Goal: Task Accomplishment & Management: Use online tool/utility

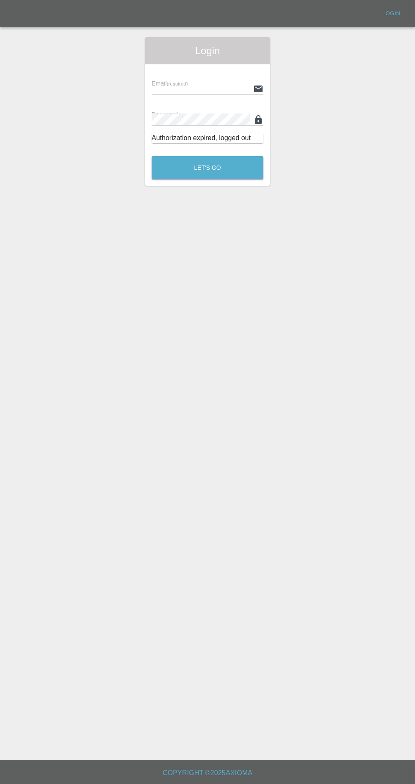
click at [176, 88] on input "text" at bounding box center [201, 89] width 98 height 12
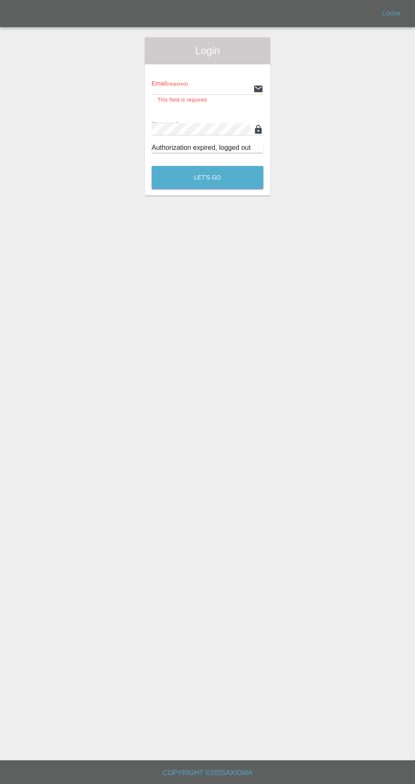
type input "[EMAIL_ADDRESS][DOMAIN_NAME]"
click at [152, 166] on button "Let's Go" at bounding box center [208, 177] width 112 height 23
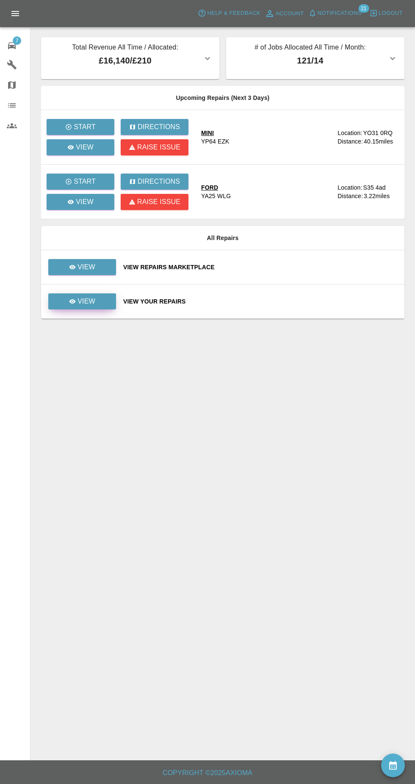
click at [87, 302] on p "View" at bounding box center [86, 301] width 18 height 10
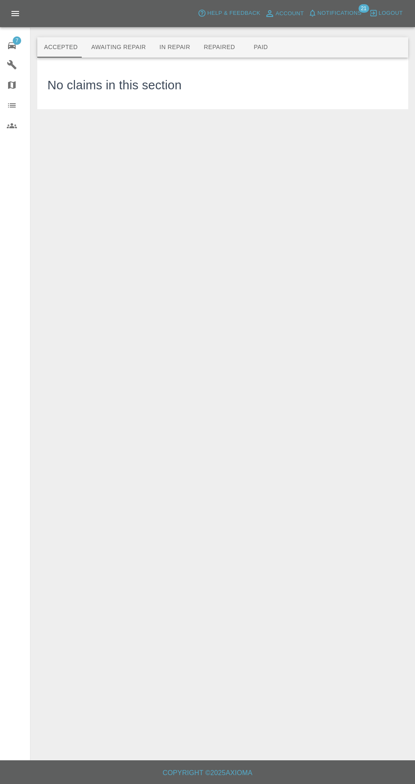
click at [12, 41] on icon at bounding box center [12, 46] width 10 height 10
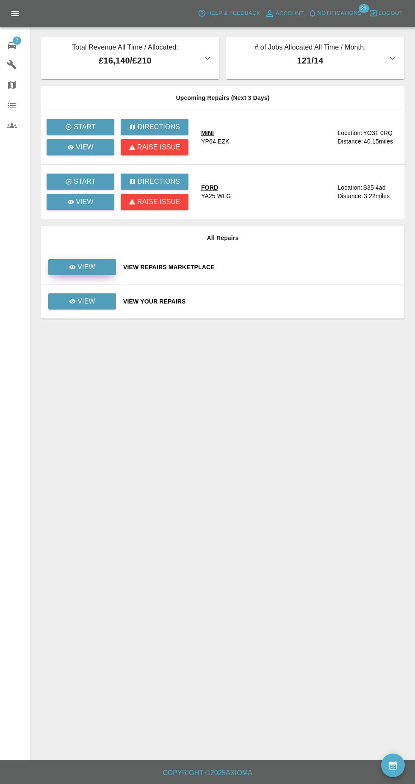
click at [91, 267] on p "View" at bounding box center [86, 267] width 18 height 10
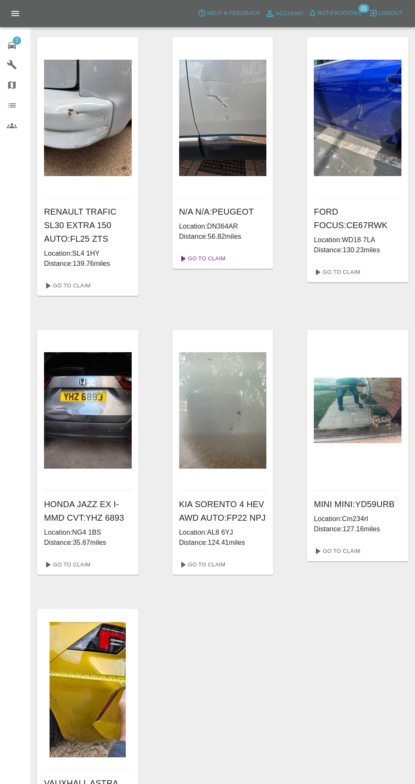
click at [205, 255] on link "Go To Claim" at bounding box center [202, 259] width 52 height 14
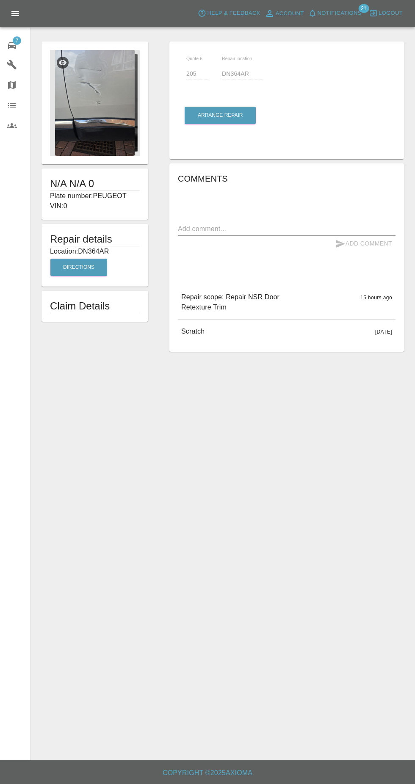
click at [82, 122] on img at bounding box center [95, 103] width 90 height 106
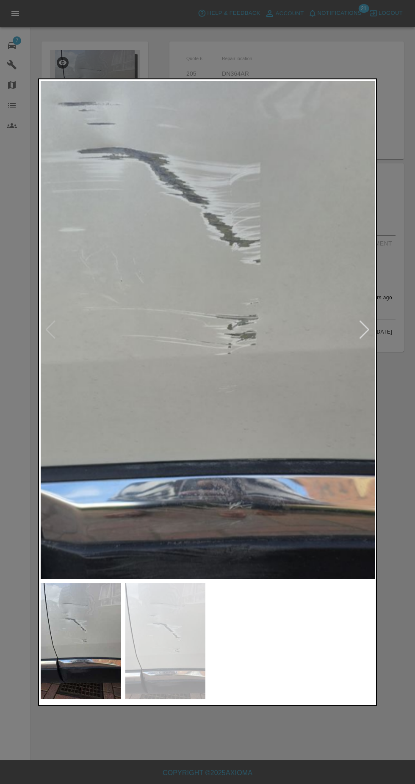
click at [91, 646] on img at bounding box center [81, 641] width 80 height 116
click at [150, 651] on img at bounding box center [165, 641] width 80 height 116
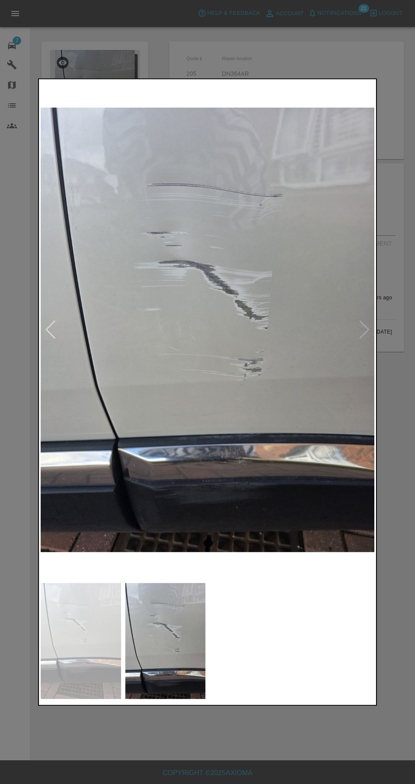
click at [302, 736] on div at bounding box center [207, 392] width 415 height 784
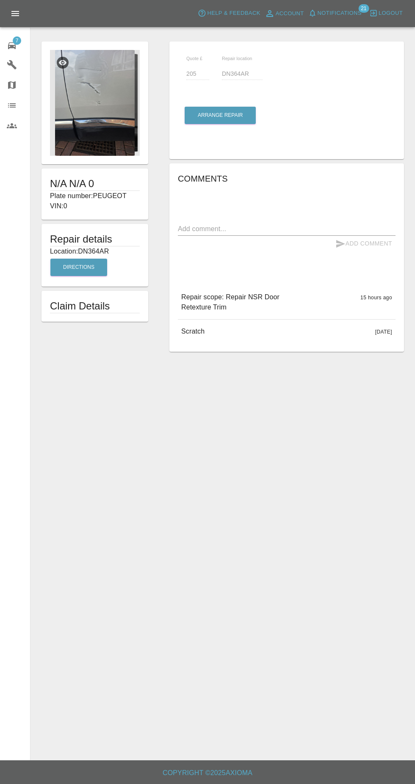
click at [84, 114] on img at bounding box center [95, 103] width 90 height 106
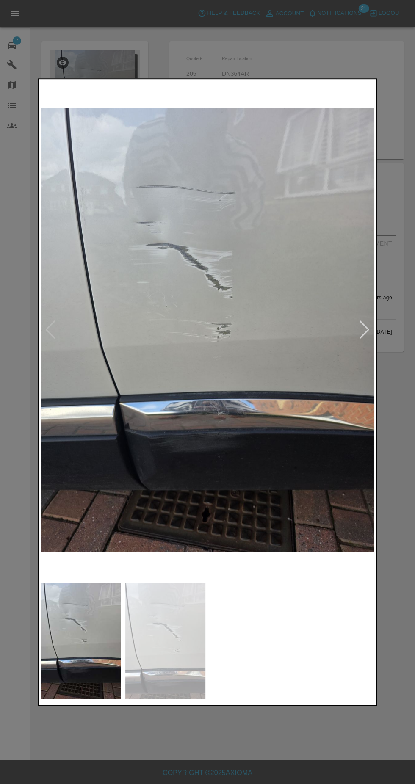
click at [272, 493] on img at bounding box center [208, 330] width 334 height 498
click at [278, 484] on img at bounding box center [208, 330] width 334 height 498
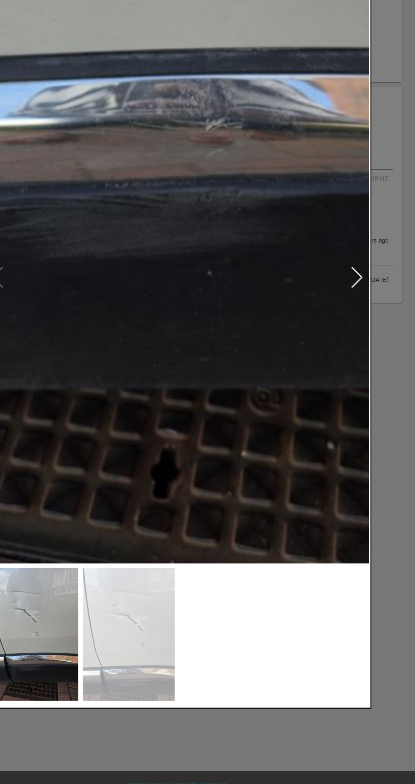
scroll to position [33, 0]
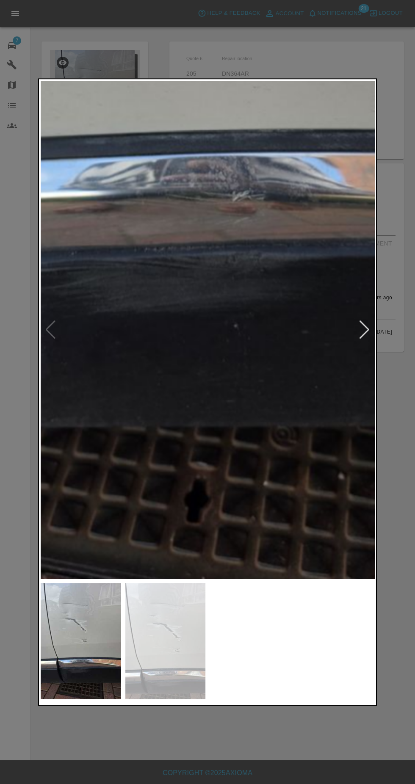
click at [106, 55] on div at bounding box center [207, 392] width 415 height 784
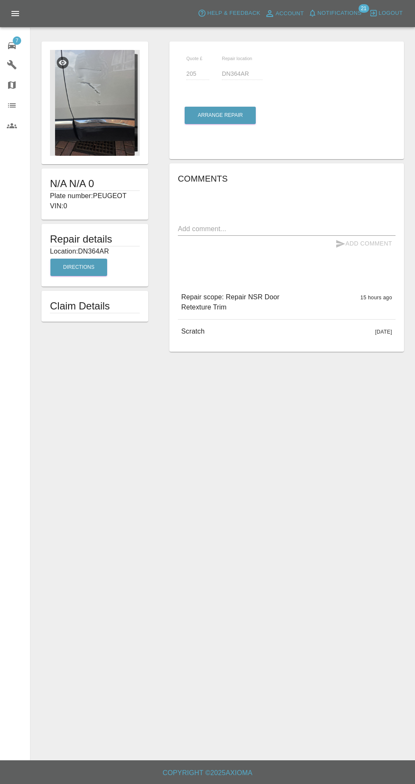
scroll to position [0, 0]
click at [207, 119] on button "Arrange Repair" at bounding box center [220, 115] width 71 height 17
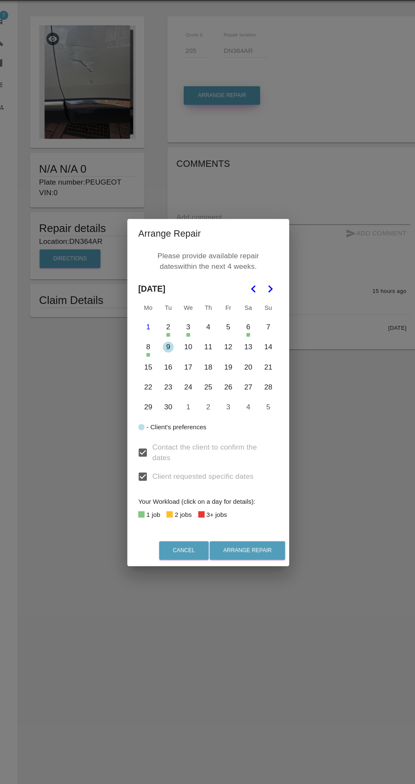
scroll to position [5, 0]
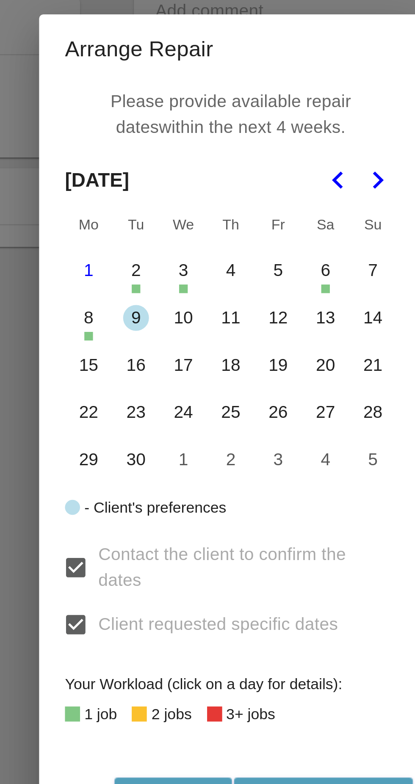
click at [189, 351] on button "10" at bounding box center [189, 350] width 18 height 18
click at [209, 353] on button "11" at bounding box center [208, 350] width 18 height 18
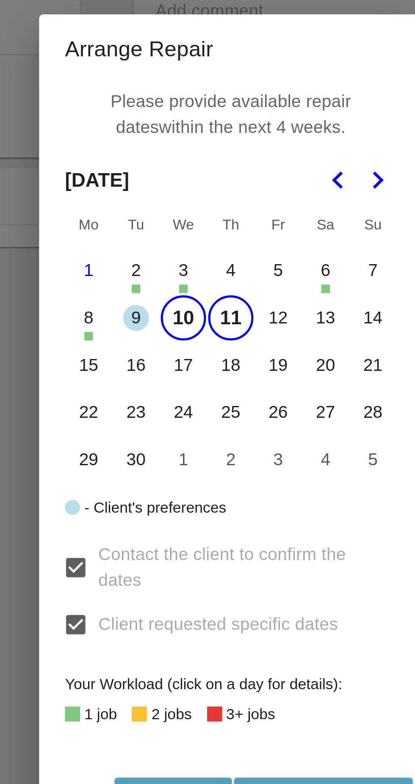
click at [169, 373] on button "16" at bounding box center [170, 369] width 18 height 18
click at [186, 371] on button "17" at bounding box center [189, 369] width 18 height 18
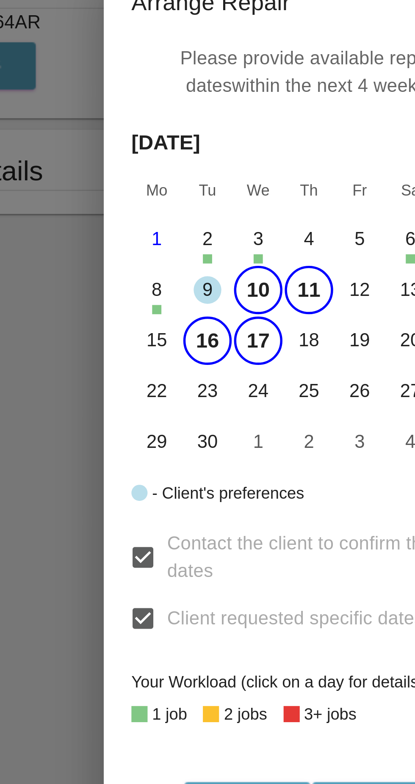
click at [162, 397] on td "30" at bounding box center [170, 405] width 19 height 19
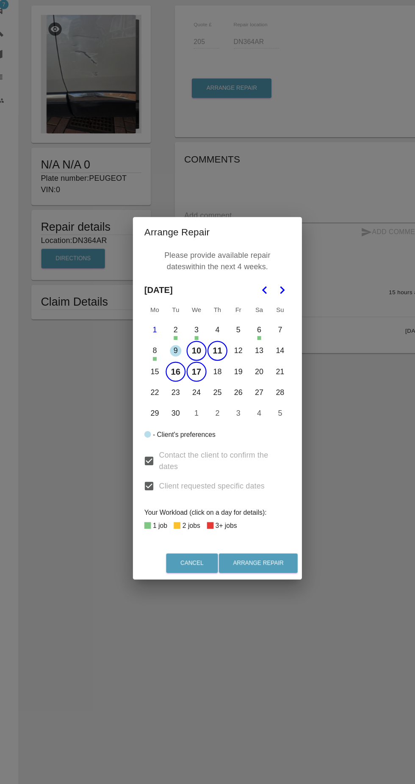
scroll to position [0, 0]
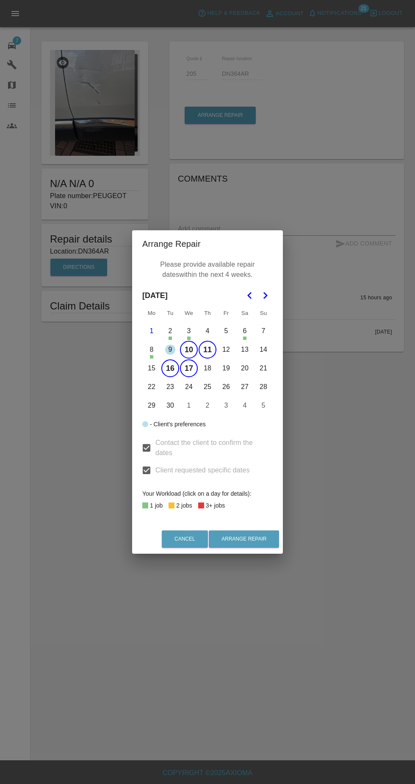
click at [245, 406] on button "4" at bounding box center [245, 406] width 18 height 18
click at [147, 387] on button "22" at bounding box center [152, 387] width 18 height 18
click at [170, 387] on button "23" at bounding box center [170, 387] width 18 height 18
click at [189, 387] on button "24" at bounding box center [189, 387] width 18 height 18
click at [205, 390] on button "25" at bounding box center [208, 387] width 18 height 18
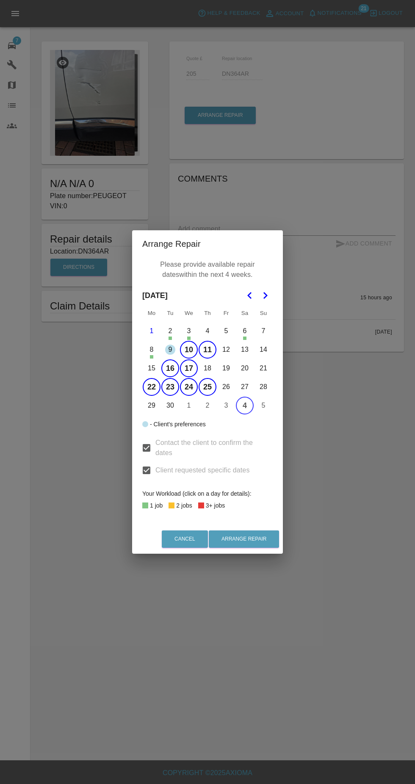
click at [244, 410] on button "4" at bounding box center [245, 406] width 18 height 18
click at [208, 387] on button "25" at bounding box center [208, 387] width 18 height 18
click at [228, 390] on button "26" at bounding box center [226, 387] width 18 height 18
click at [205, 386] on button "25" at bounding box center [208, 387] width 18 height 18
click at [265, 540] on button "Arrange Repair" at bounding box center [244, 539] width 70 height 17
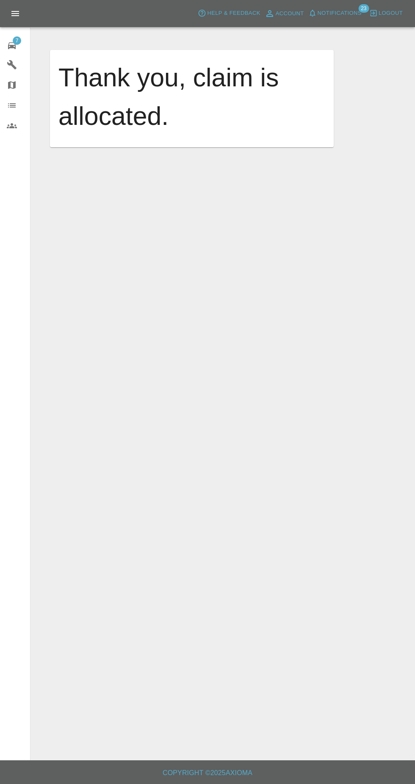
click at [19, 50] on div "7" at bounding box center [19, 45] width 24 height 12
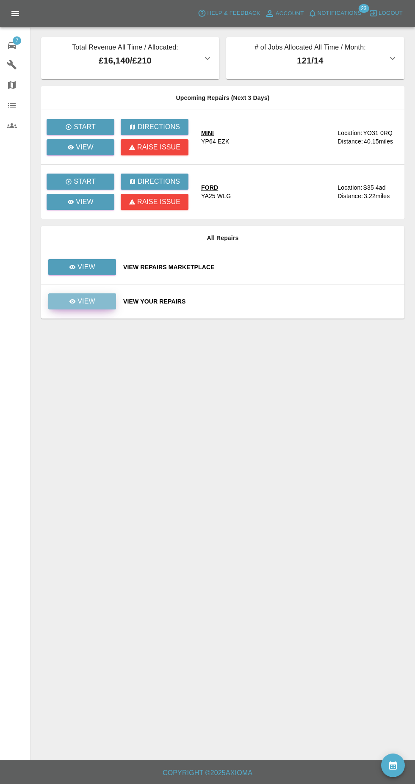
click at [73, 302] on icon at bounding box center [72, 301] width 6 height 4
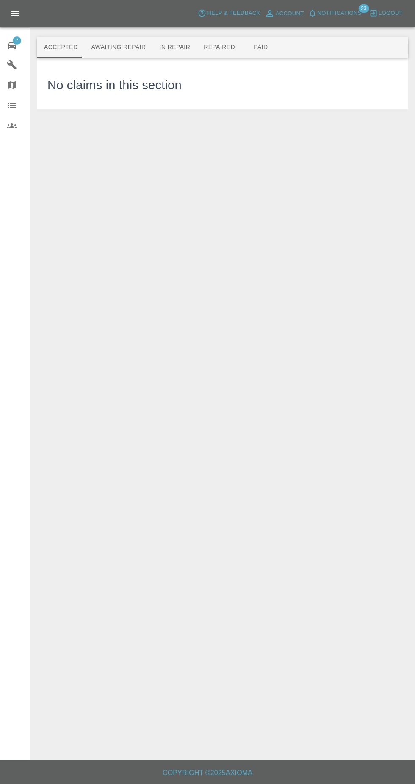
click at [108, 52] on button "Awaiting Repair" at bounding box center [118, 47] width 68 height 20
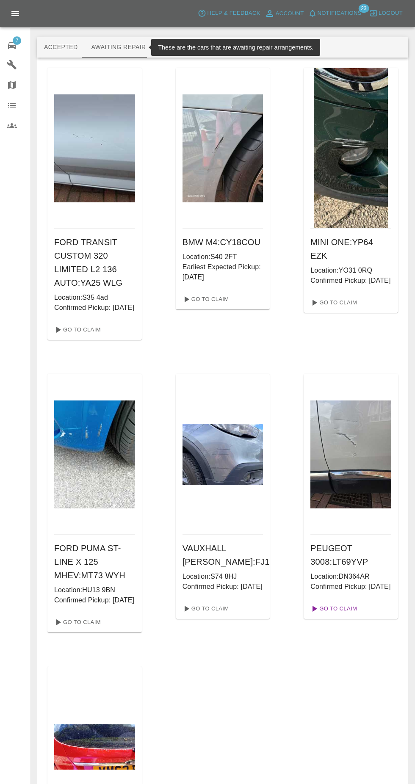
click at [350, 616] on link "Go To Claim" at bounding box center [333, 609] width 52 height 14
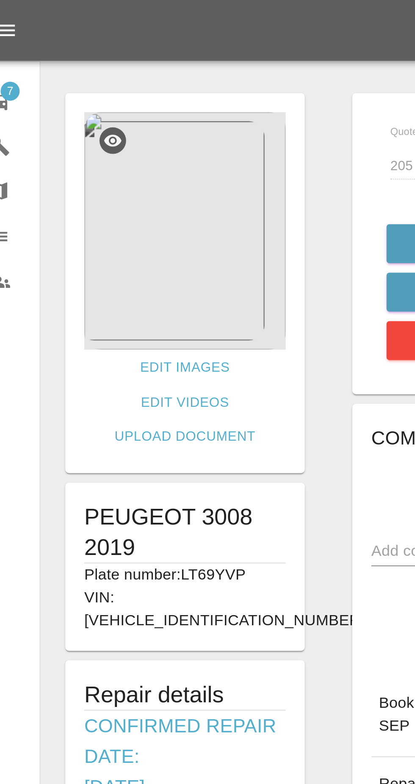
click at [88, 121] on img at bounding box center [95, 103] width 90 height 106
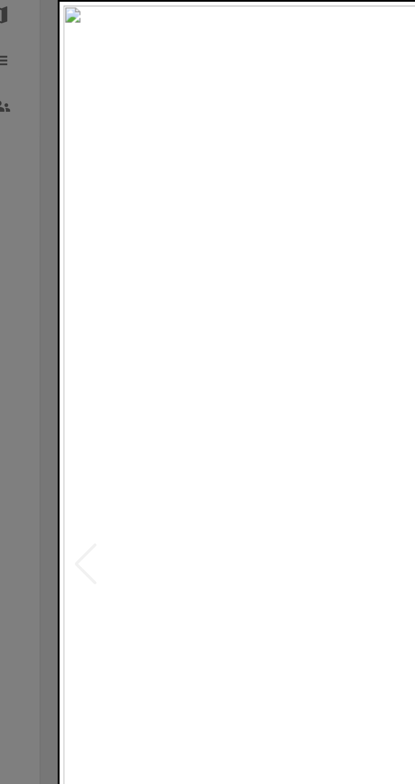
click at [35, 335] on div at bounding box center [207, 392] width 415 height 784
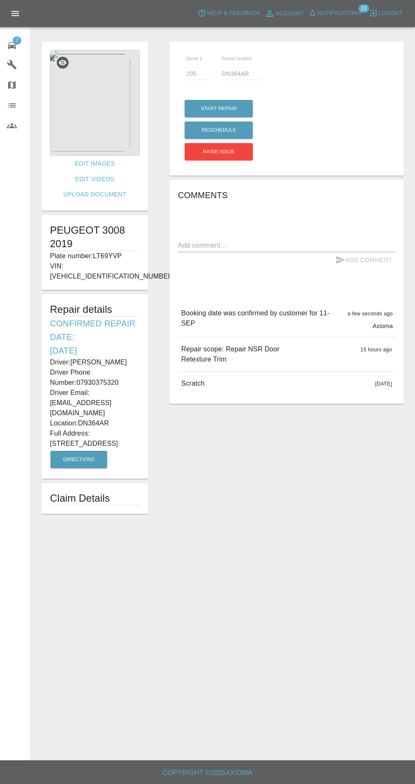
scroll to position [15, 0]
